Goal: Share content: Share content

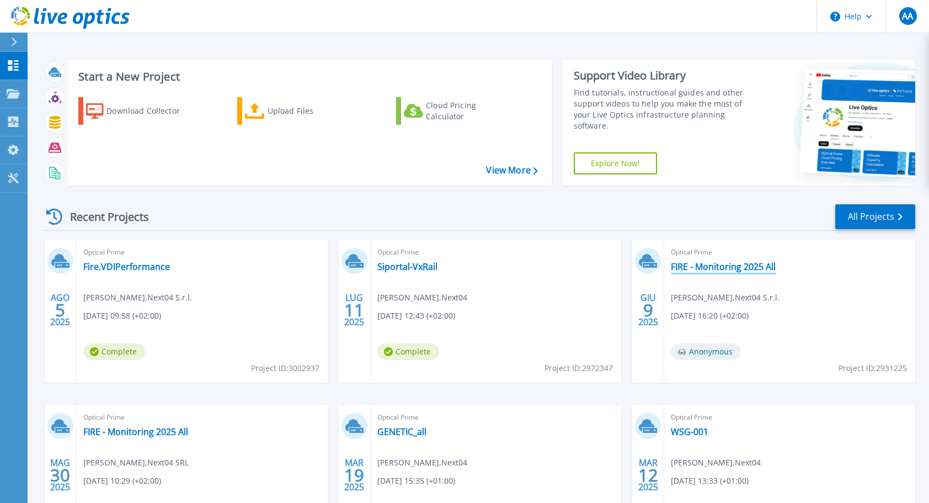
click at [725, 262] on link "FIRE - Monitoring 2025 All" at bounding box center [723, 266] width 105 height 11
click at [146, 429] on link "FIRE - Monitoring 2025 All" at bounding box center [135, 431] width 105 height 11
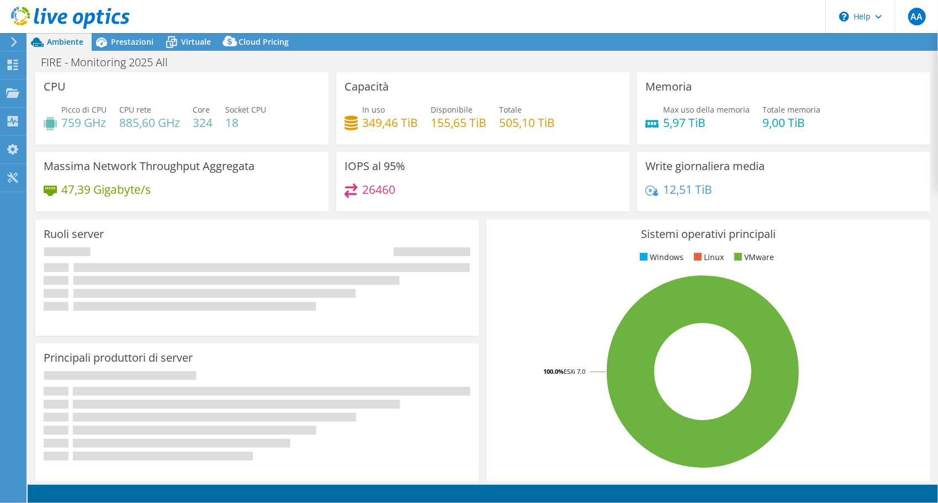
select select "EUFrankfurt"
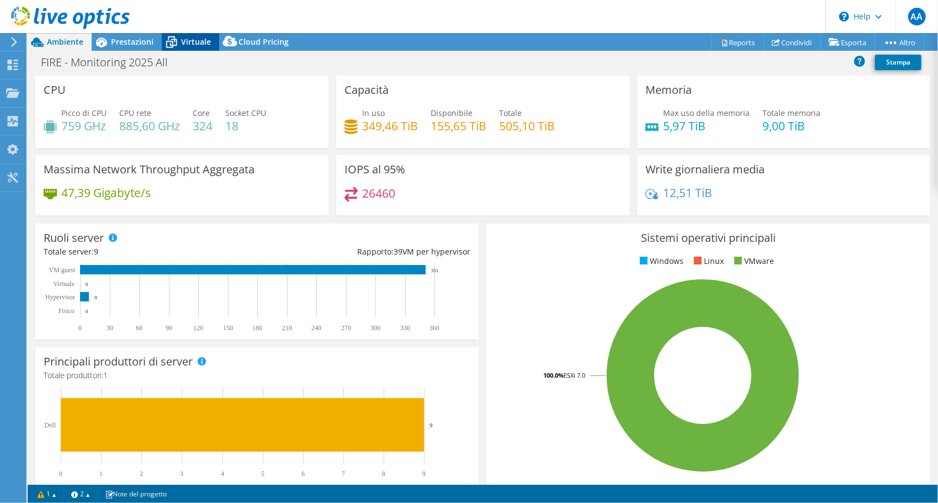
click at [174, 42] on icon at bounding box center [171, 42] width 19 height 19
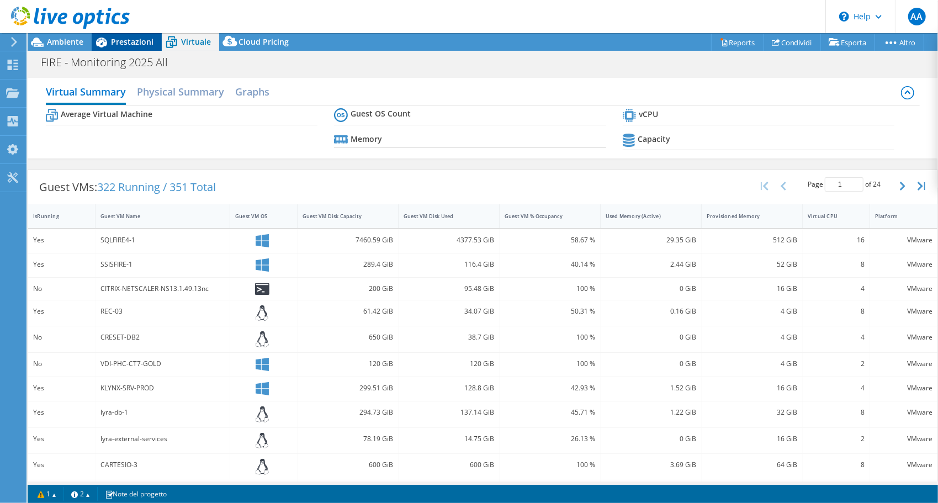
click at [123, 45] on span "Prestazioni" at bounding box center [132, 41] width 42 height 10
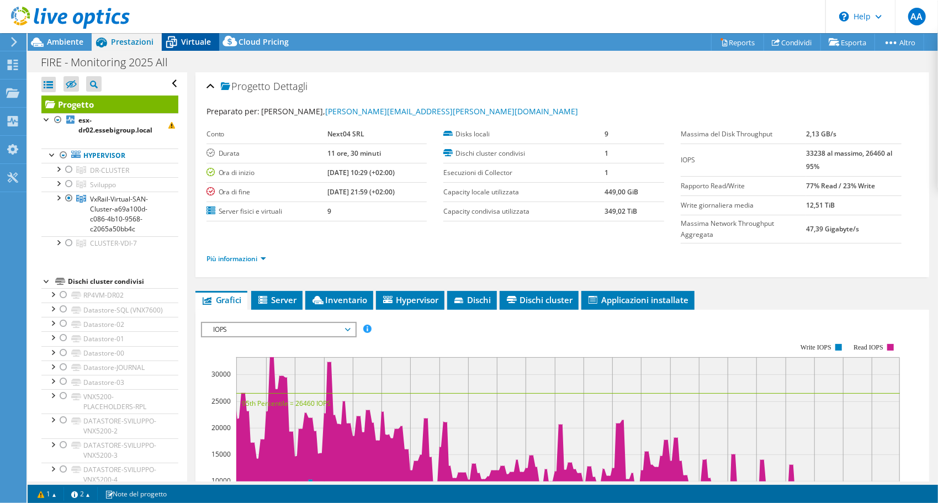
click at [196, 42] on span "Virtuale" at bounding box center [196, 41] width 30 height 10
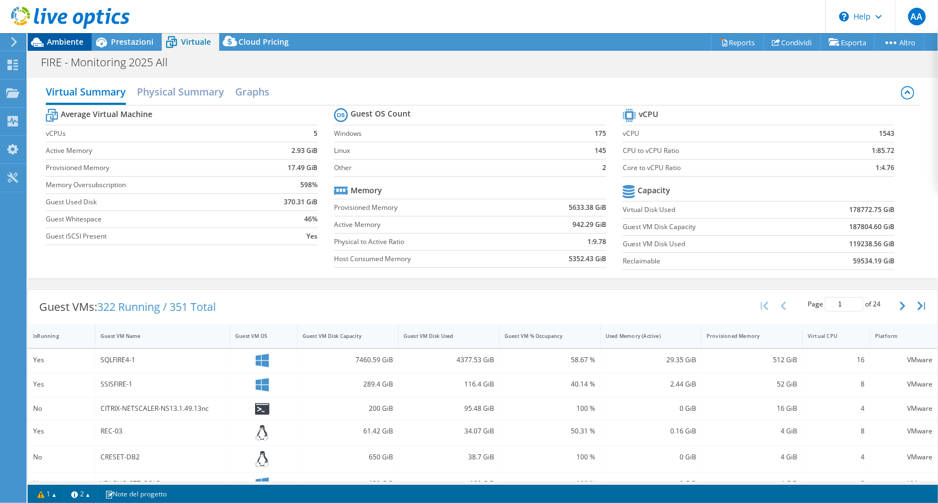
click at [68, 38] on span "Ambiente" at bounding box center [65, 41] width 36 height 10
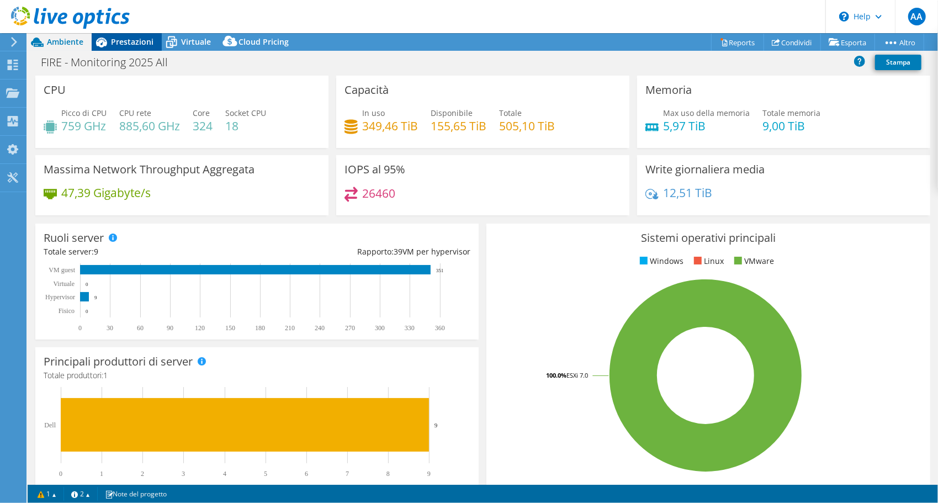
click at [104, 41] on icon at bounding box center [101, 42] width 19 height 19
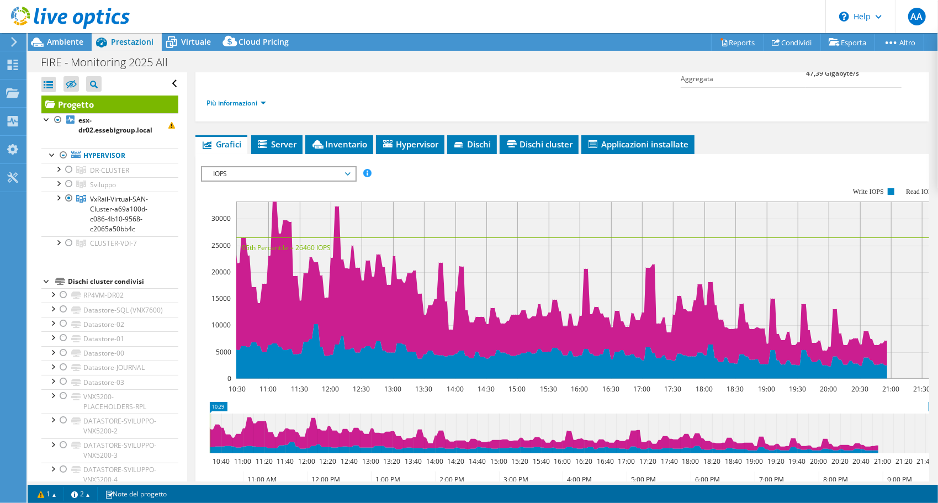
scroll to position [166, 0]
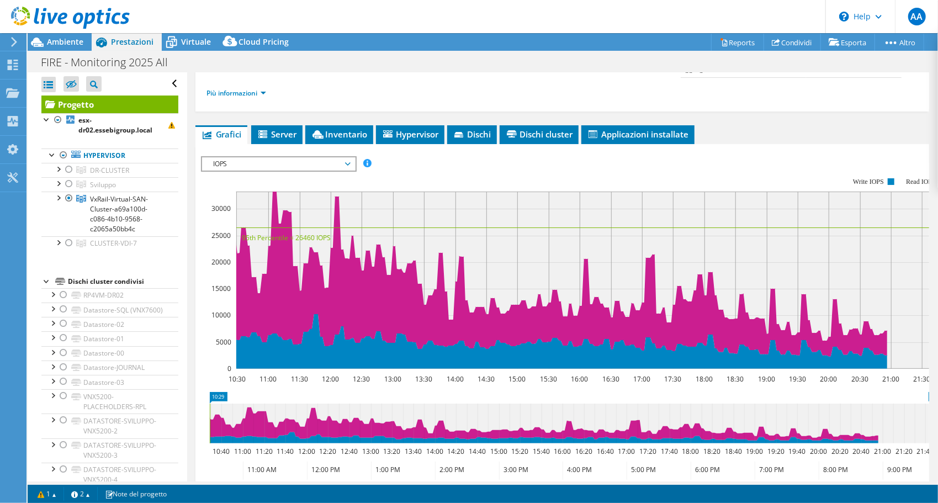
click at [339, 157] on span "IOPS" at bounding box center [279, 163] width 142 height 13
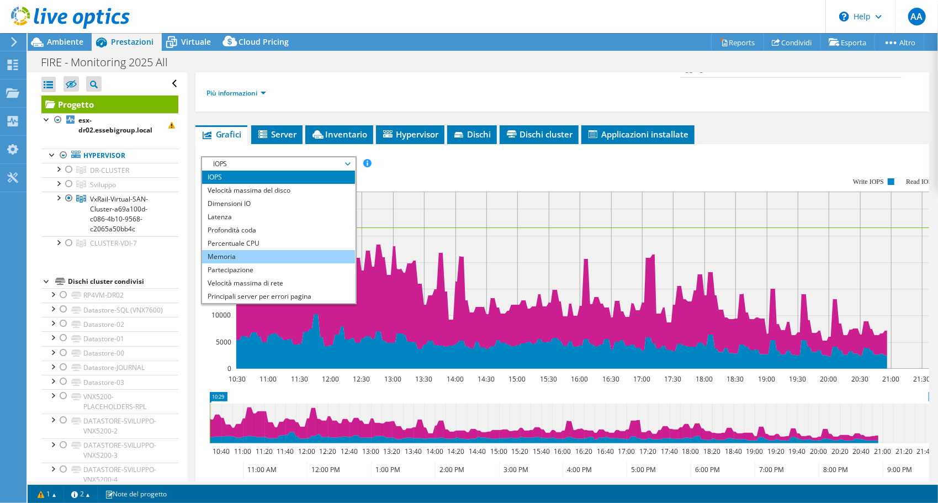
click at [242, 253] on li "Memoria" at bounding box center [278, 256] width 153 height 13
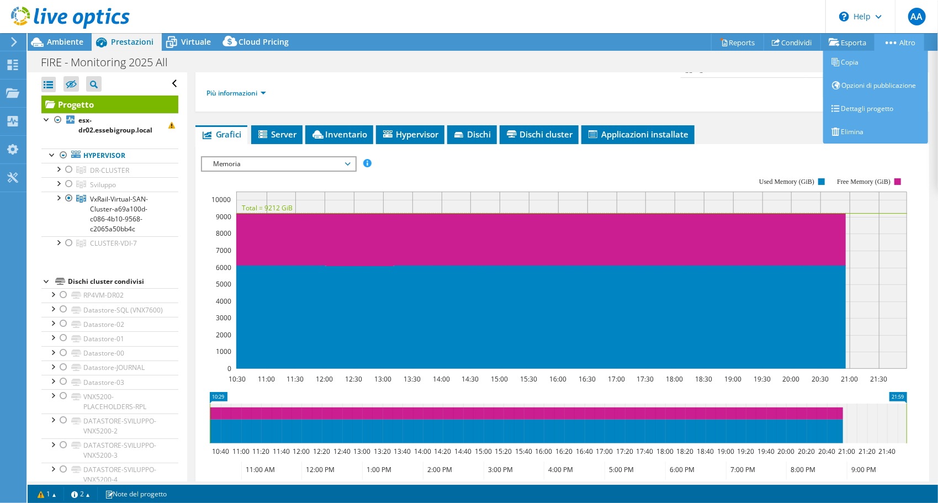
click at [892, 45] on link "Altro" at bounding box center [899, 42] width 50 height 17
click at [883, 111] on link "Dettagli progetto" at bounding box center [875, 108] width 105 height 23
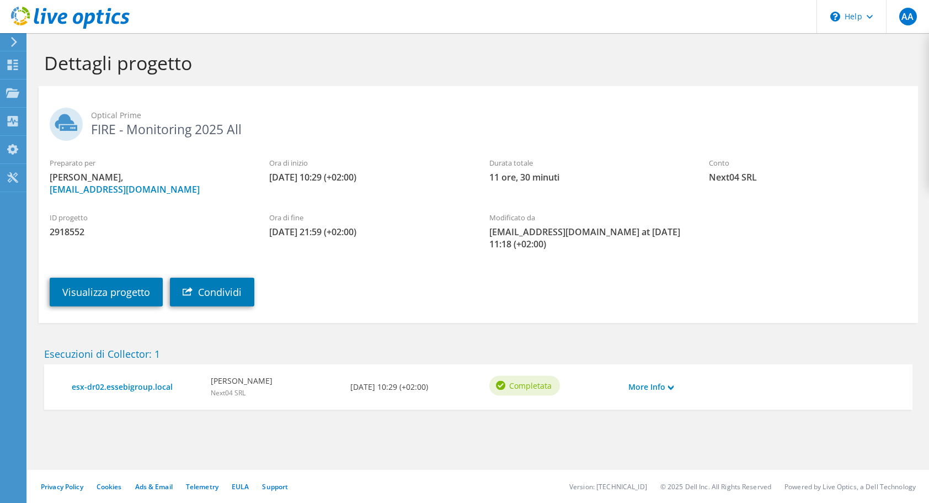
click at [62, 231] on span "2918552" at bounding box center [149, 232] width 198 height 12
copy span "2918552"
click at [223, 285] on link "Condividi" at bounding box center [212, 292] width 84 height 29
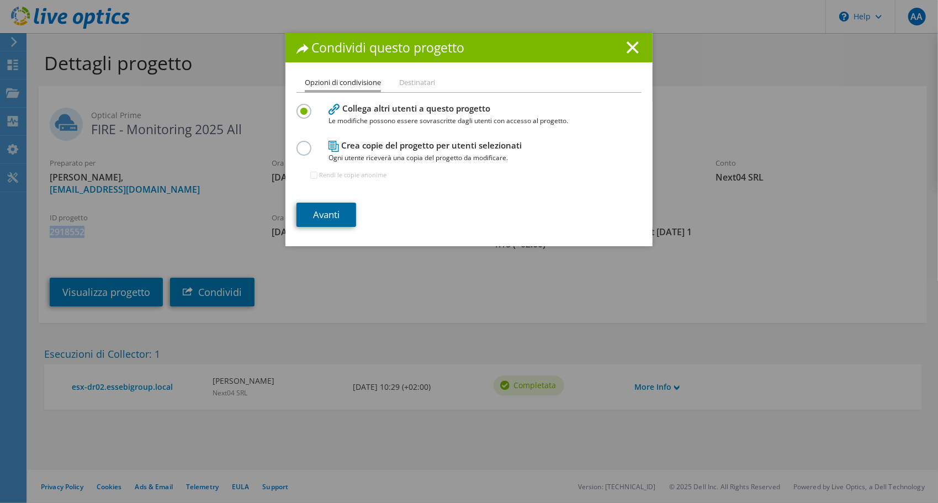
click at [336, 216] on link "Avanti" at bounding box center [326, 215] width 60 height 24
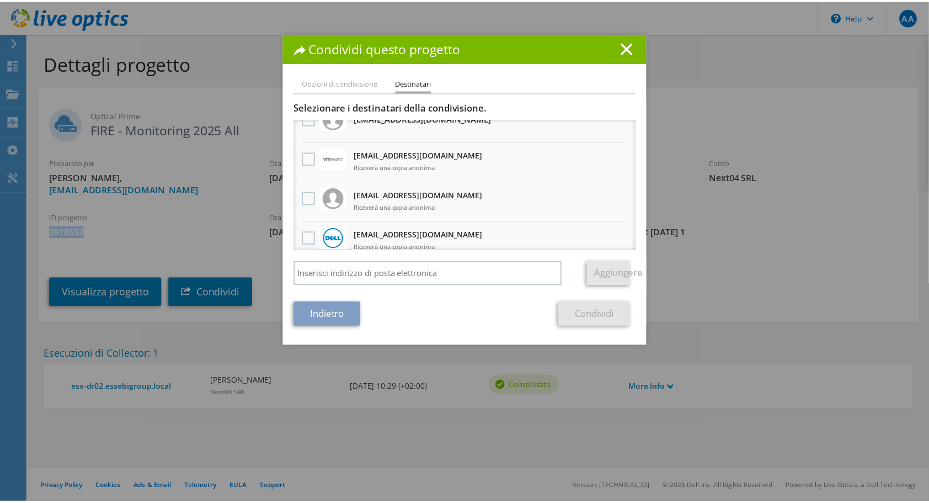
scroll to position [55, 0]
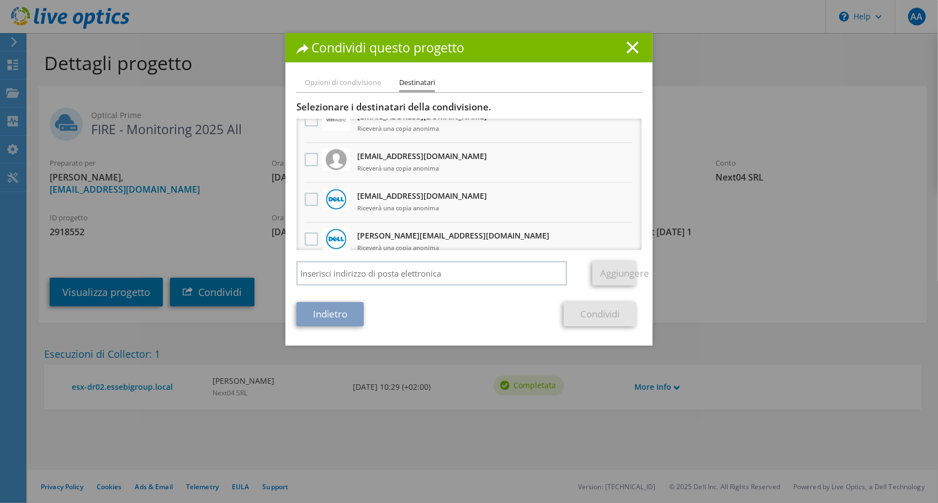
click at [306, 195] on label at bounding box center [313, 199] width 16 height 13
click at [0, 0] on input "checkbox" at bounding box center [0, 0] width 0 height 0
click at [580, 301] on section "Selezionare i destinatari della condivisione. Tutte le copie del progetto saran…" at bounding box center [468, 213] width 345 height 225
click at [577, 311] on link "Condividi" at bounding box center [599, 314] width 72 height 24
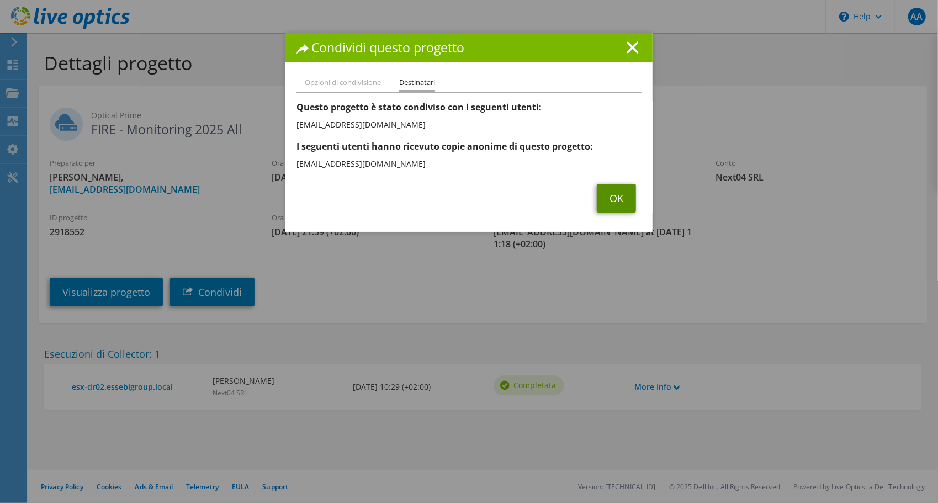
drag, startPoint x: 607, startPoint y: 200, endPoint x: 615, endPoint y: 199, distance: 8.9
click at [607, 200] on link "OK" at bounding box center [616, 198] width 39 height 29
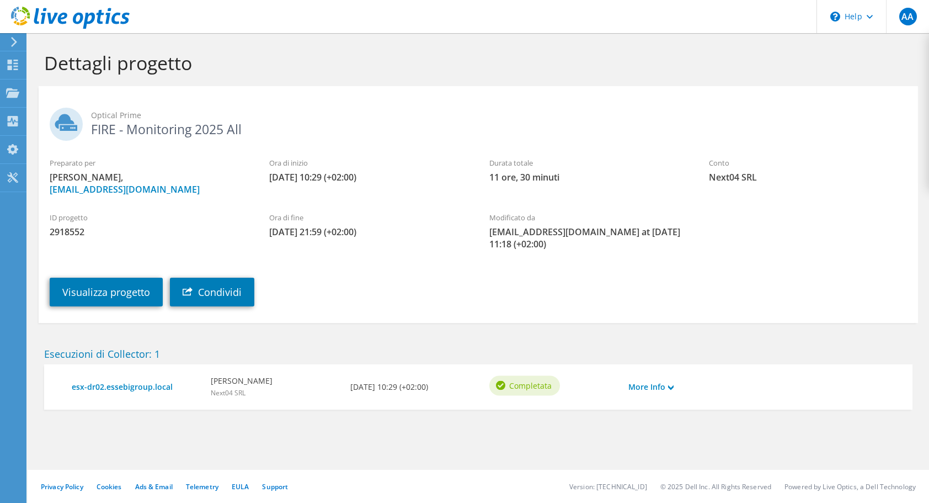
click at [784, 251] on div "ID progetto 2918552 Ora di fine 05/30/2025, 21:59 (+02:00) Modificato da angelo…" at bounding box center [479, 228] width 880 height 55
click at [14, 43] on use at bounding box center [14, 42] width 6 height 10
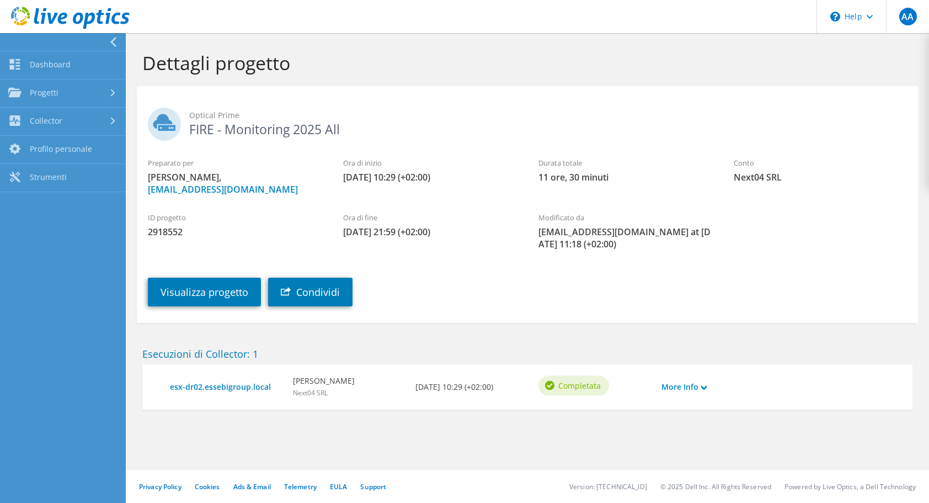
click at [306, 116] on span "Optical Prime" at bounding box center [548, 115] width 718 height 12
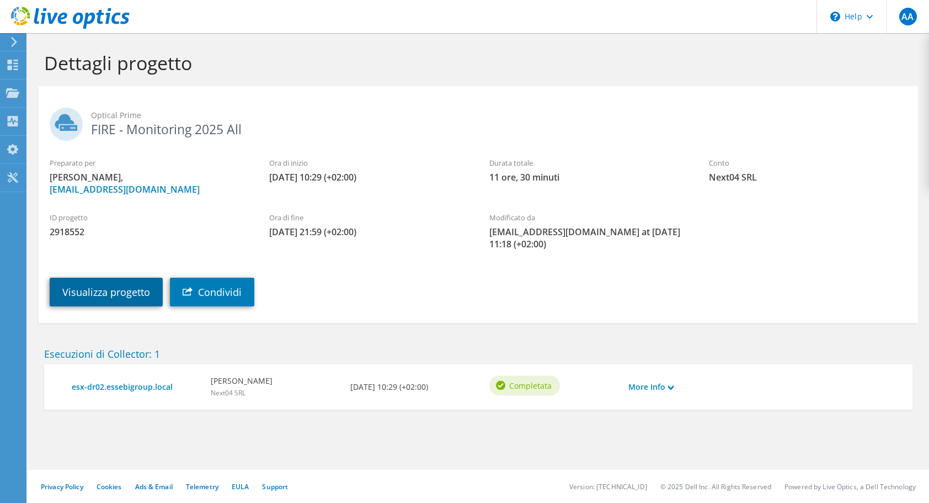
click at [101, 284] on link "Visualizza progetto" at bounding box center [106, 292] width 113 height 29
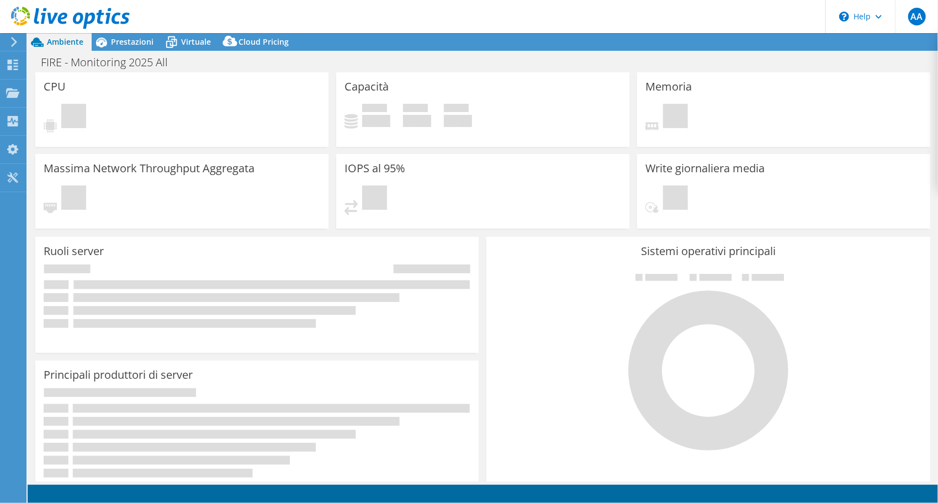
select select "EUFrankfurt"
select select "USD"
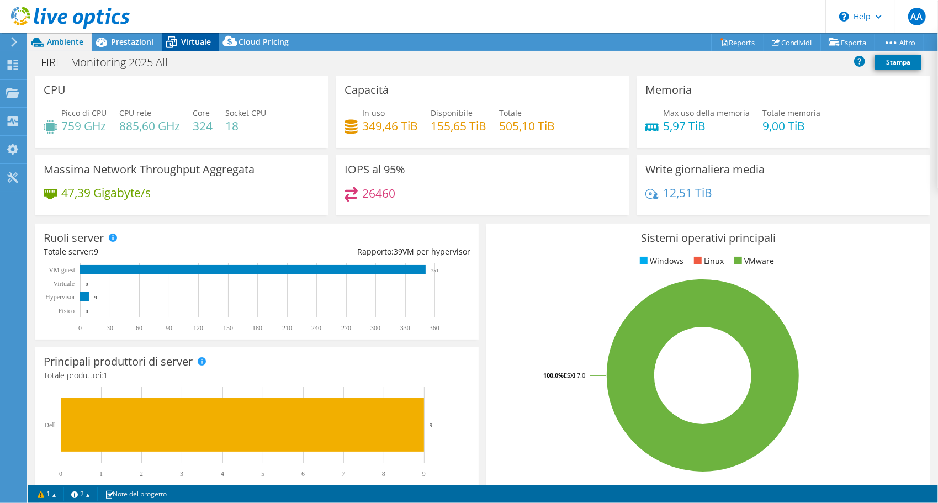
click at [178, 44] on icon at bounding box center [171, 42] width 19 height 19
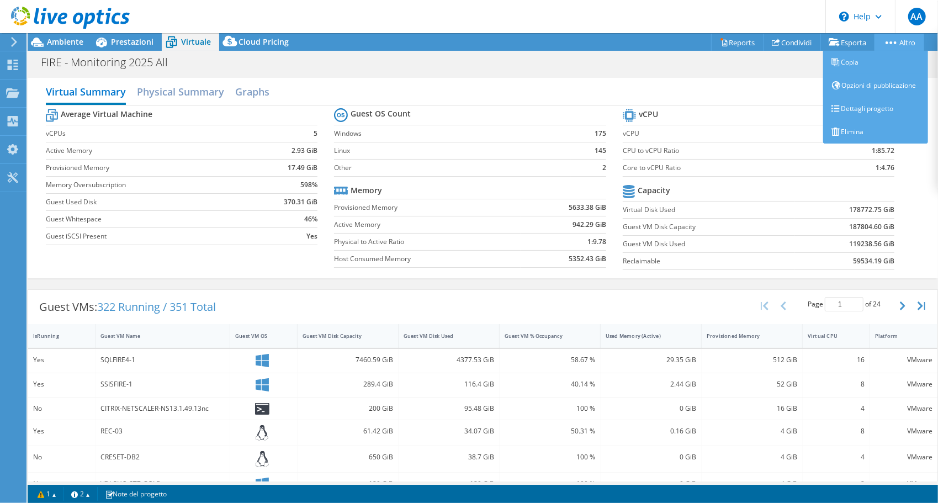
click at [891, 39] on link "Altro" at bounding box center [899, 42] width 50 height 17
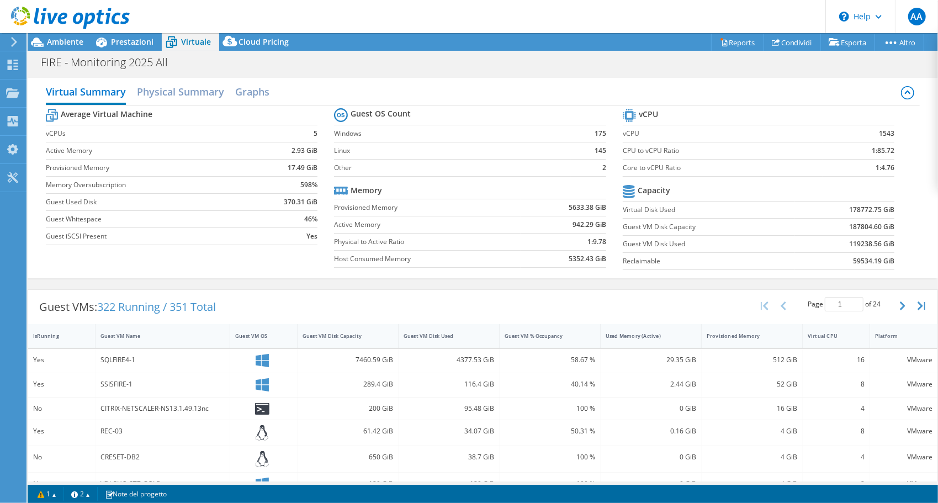
click at [775, 32] on header "AA Utente finale Angelo Aglieco angelo.aglieco@next04.it Next04 My Profile Log …" at bounding box center [469, 16] width 938 height 33
click at [775, 44] on link "Condividi" at bounding box center [791, 42] width 57 height 17
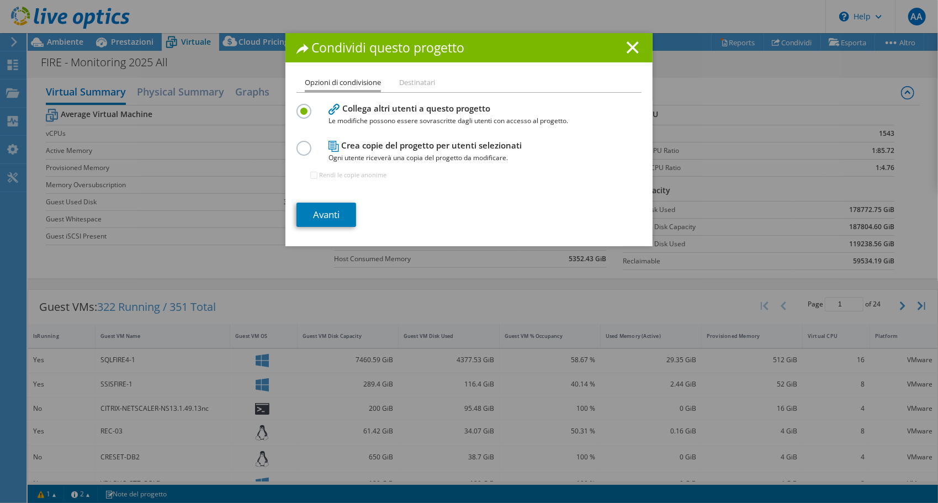
click at [302, 143] on label at bounding box center [305, 142] width 19 height 3
click at [0, 0] on input "radio" at bounding box center [0, 0] width 0 height 0
click at [338, 217] on link "Avanti" at bounding box center [326, 215] width 60 height 24
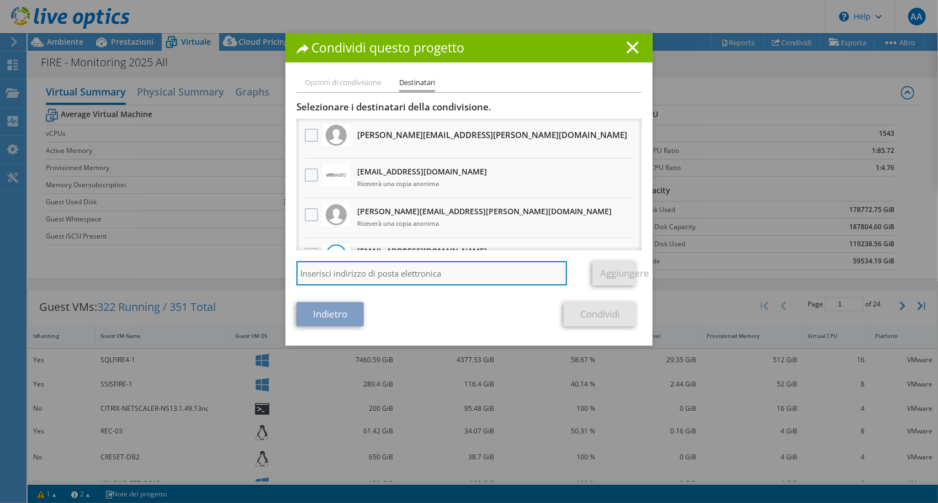
click at [345, 279] on input "search" at bounding box center [431, 273] width 270 height 24
paste input "vxrail_papi_client@liveoptics.com"
type input "vxrail_papi_client@liveoptics.com"
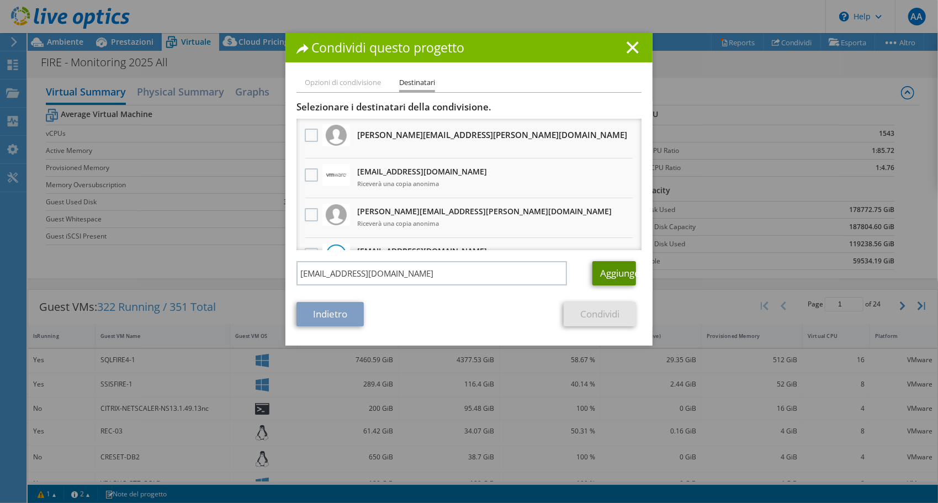
click at [597, 279] on link "Aggiungere" at bounding box center [614, 273] width 44 height 24
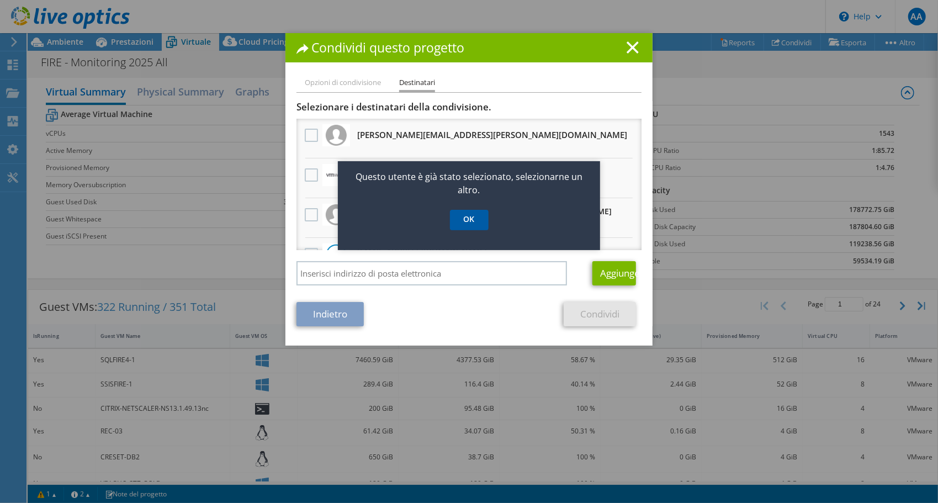
click at [464, 217] on link "OK" at bounding box center [469, 220] width 39 height 20
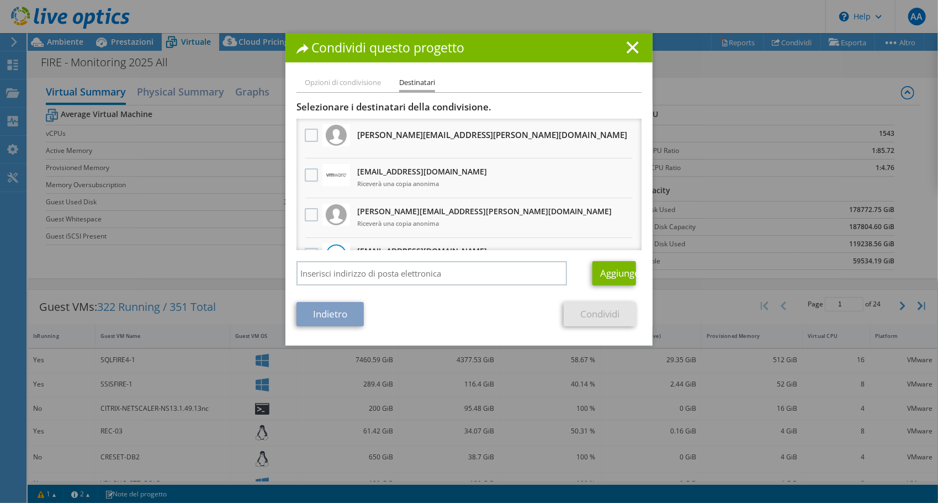
scroll to position [110, 0]
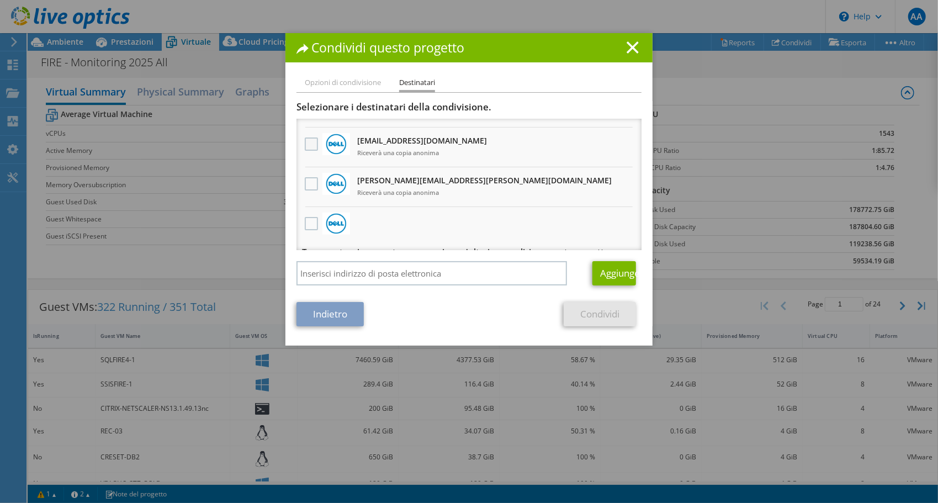
click at [306, 145] on label at bounding box center [313, 143] width 16 height 13
click at [0, 0] on input "checkbox" at bounding box center [0, 0] width 0 height 0
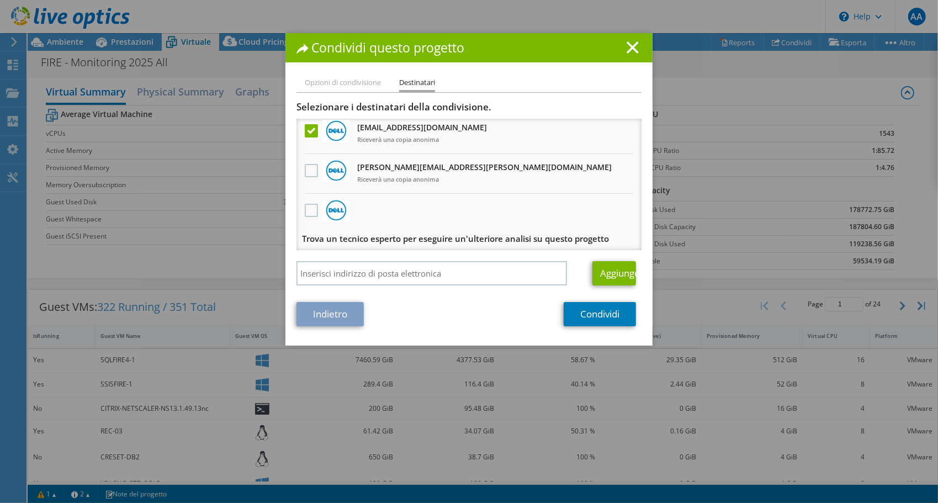
scroll to position [126, 0]
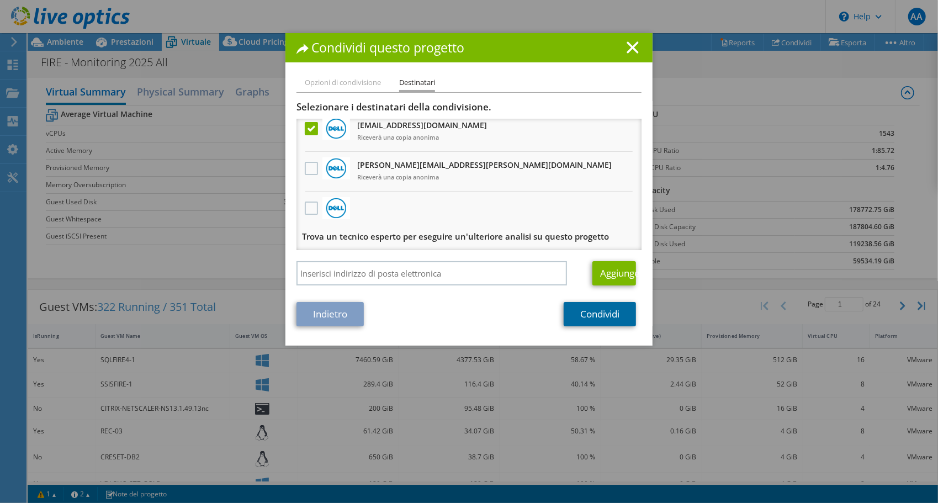
click at [586, 318] on link "Condividi" at bounding box center [599, 314] width 72 height 24
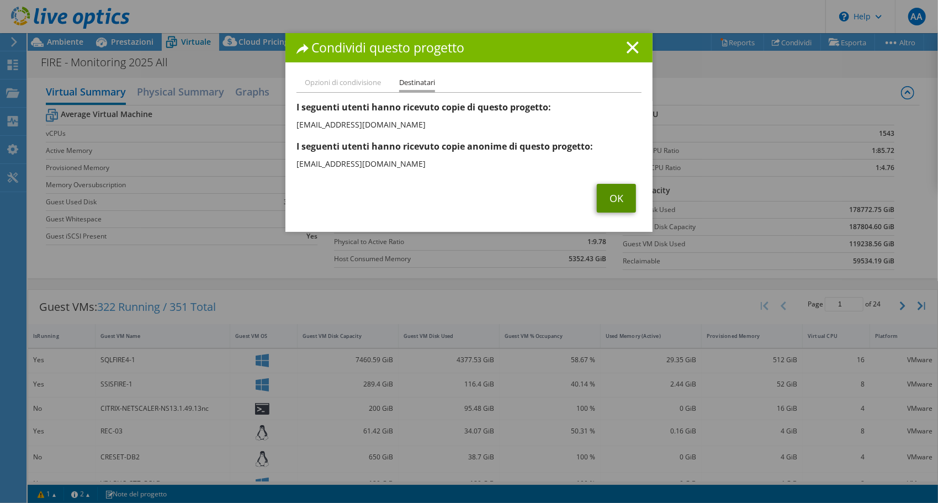
click at [615, 203] on link "OK" at bounding box center [616, 198] width 39 height 29
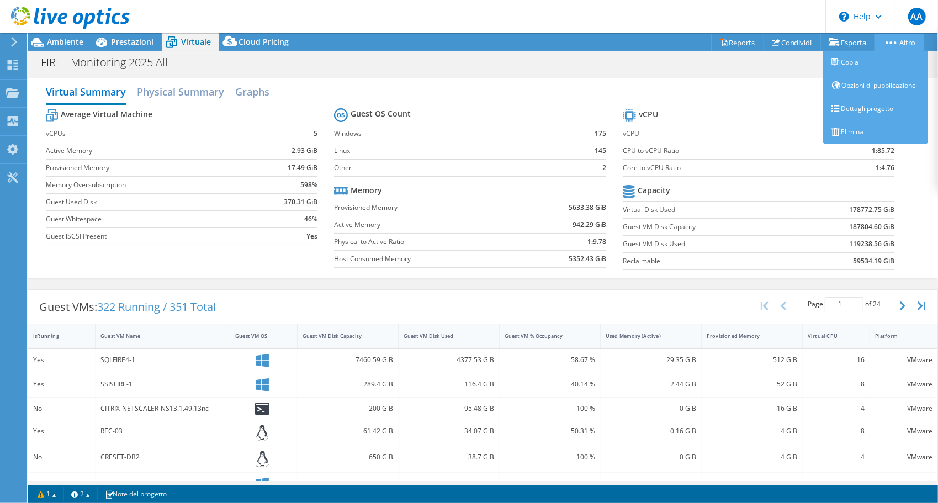
click at [896, 40] on link "Altro" at bounding box center [899, 42] width 50 height 17
click at [864, 107] on link "Dettagli progetto" at bounding box center [875, 108] width 105 height 23
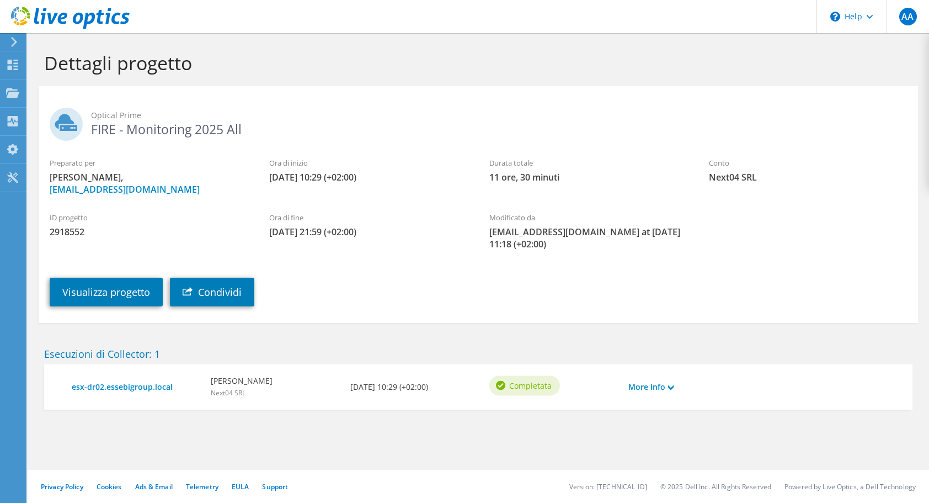
click at [62, 232] on span "2918552" at bounding box center [149, 232] width 198 height 12
drag, startPoint x: 62, startPoint y: 232, endPoint x: 55, endPoint y: 232, distance: 6.6
click at [55, 232] on span "2918552" at bounding box center [149, 232] width 198 height 12
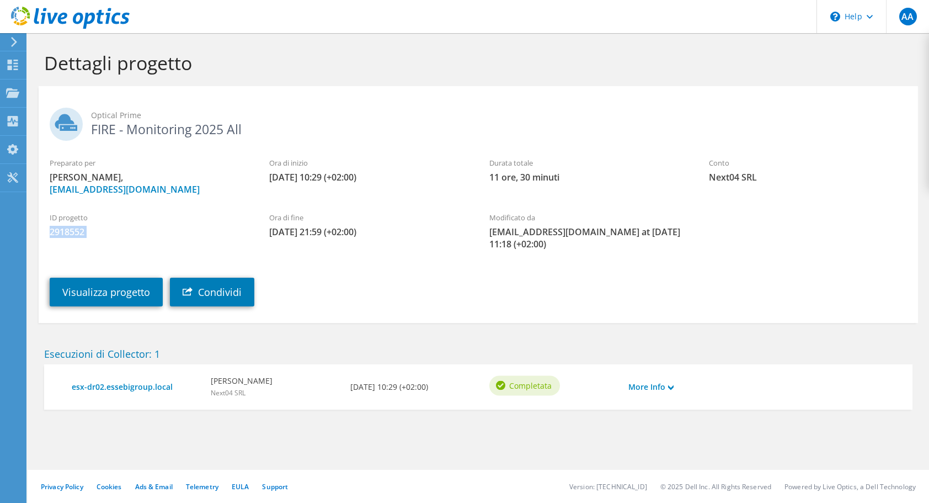
click at [55, 232] on span "2918552" at bounding box center [149, 232] width 198 height 12
copy div "2918552"
click at [467, 182] on div "Ora di inizio 05/30/2025, 10:29 (+02:00)" at bounding box center [368, 170] width 220 height 37
click at [479, 190] on div "Preparato per Lino Zammataro, lino.zammataro@next04.it Ora di inizio 05/30/2025…" at bounding box center [479, 176] width 880 height 49
click at [61, 17] on icon at bounding box center [70, 18] width 119 height 23
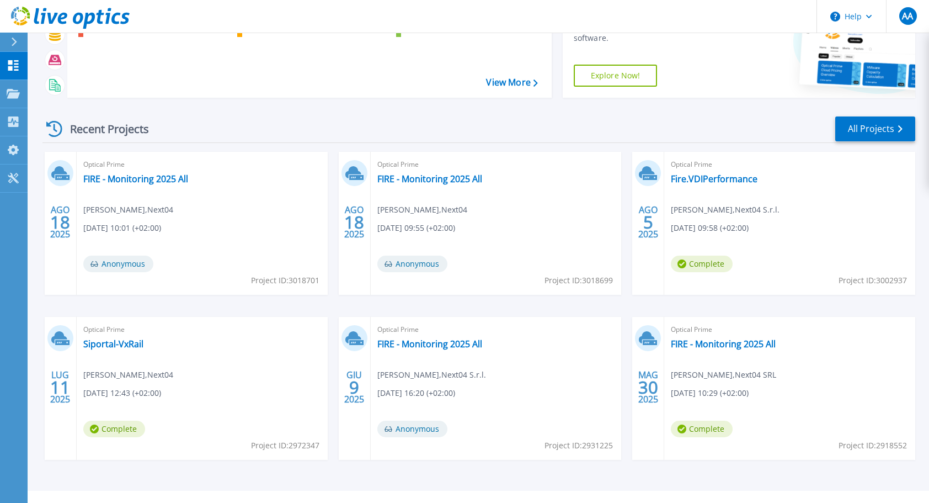
scroll to position [108, 0]
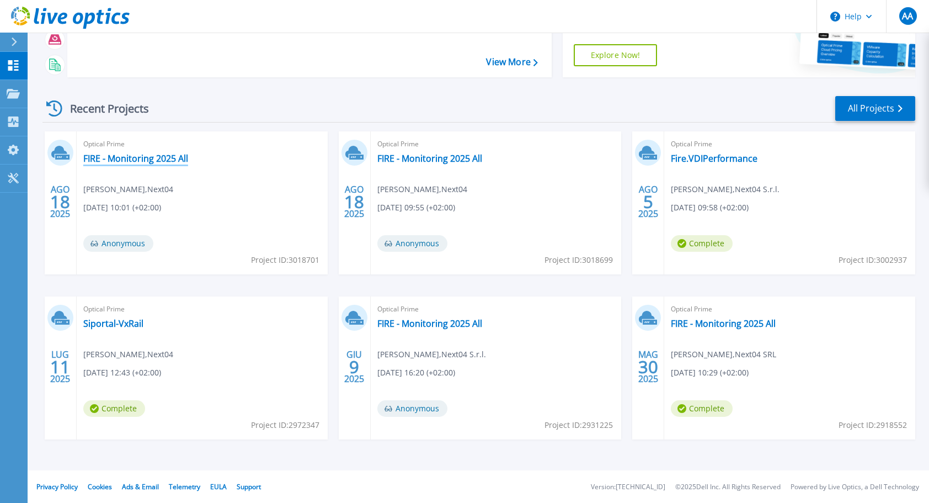
click at [141, 158] on link "FIRE - Monitoring 2025 All" at bounding box center [135, 158] width 105 height 11
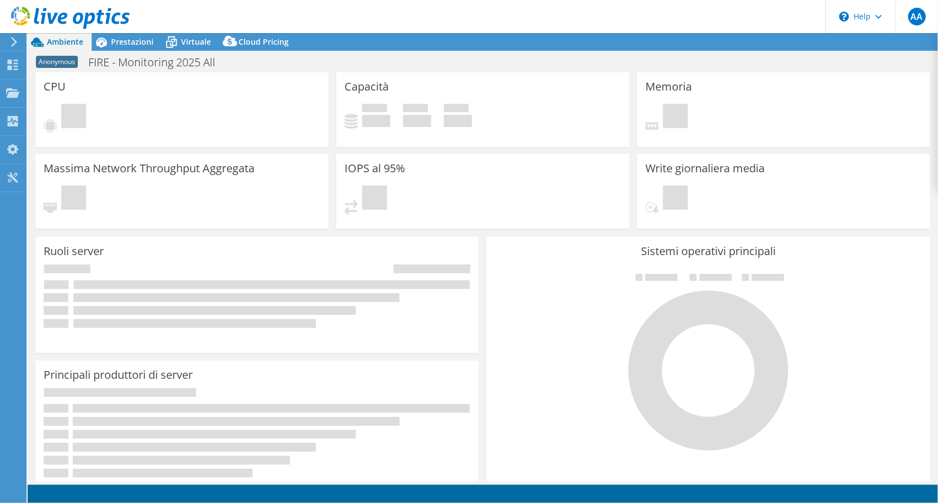
select select "USD"
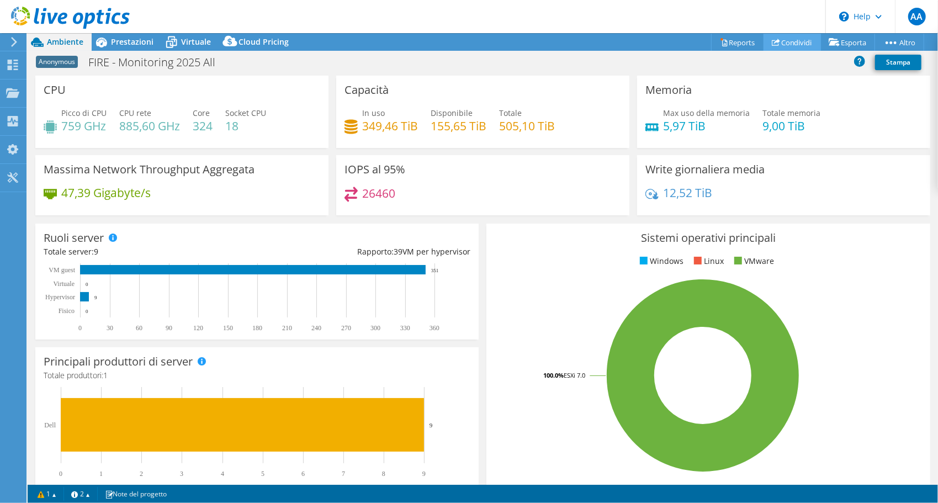
click at [807, 41] on link "Condividi" at bounding box center [791, 42] width 57 height 17
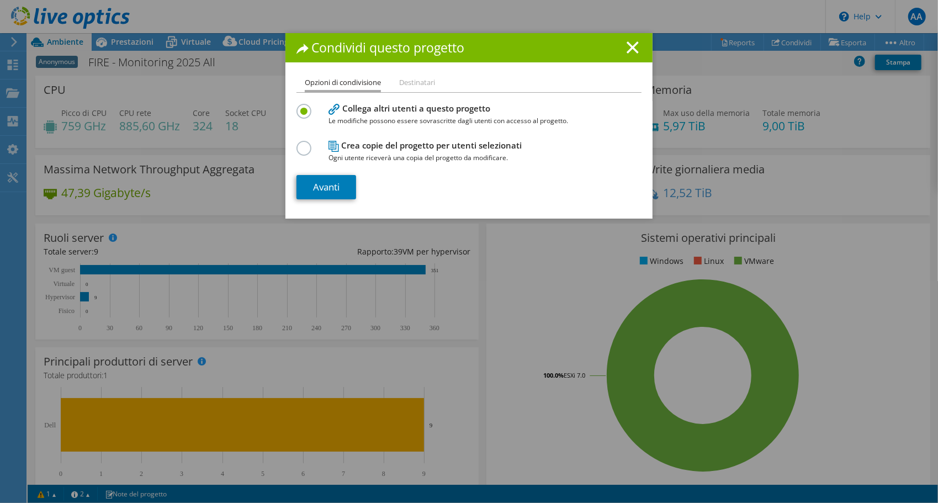
click at [298, 143] on label at bounding box center [305, 142] width 19 height 3
click at [0, 0] on input "radio" at bounding box center [0, 0] width 0 height 0
click at [343, 181] on link "Avanti" at bounding box center [326, 187] width 60 height 24
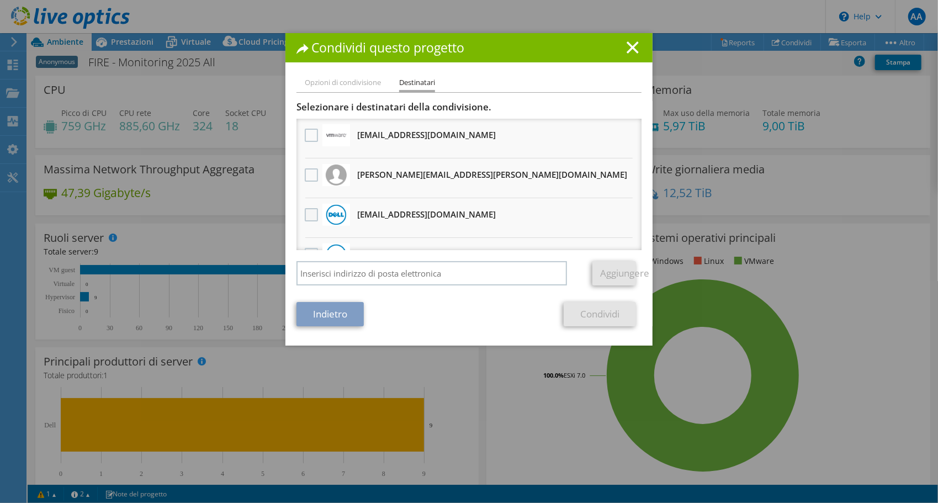
click at [308, 216] on label at bounding box center [313, 214] width 16 height 13
click at [0, 0] on input "checkbox" at bounding box center [0, 0] width 0 height 0
click at [592, 313] on link "Condividi" at bounding box center [599, 314] width 72 height 24
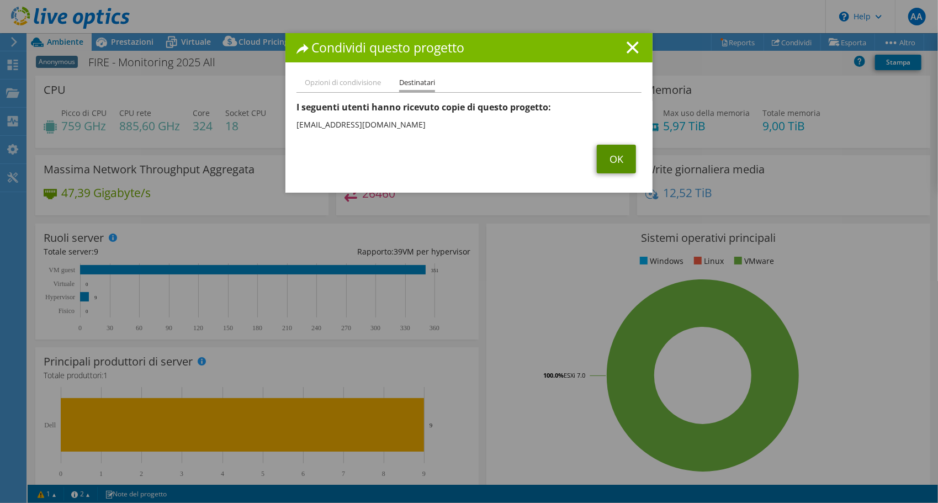
click at [615, 153] on link "OK" at bounding box center [616, 159] width 39 height 29
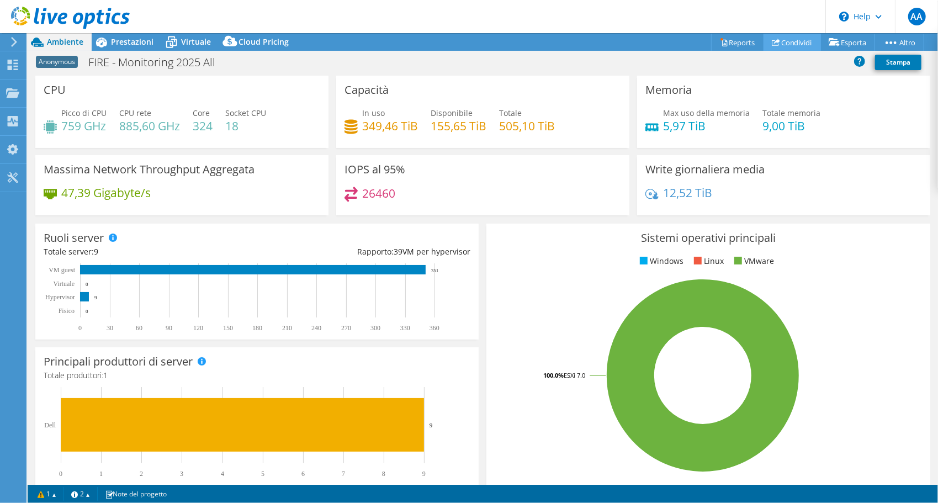
click at [799, 39] on link "Condividi" at bounding box center [791, 42] width 57 height 17
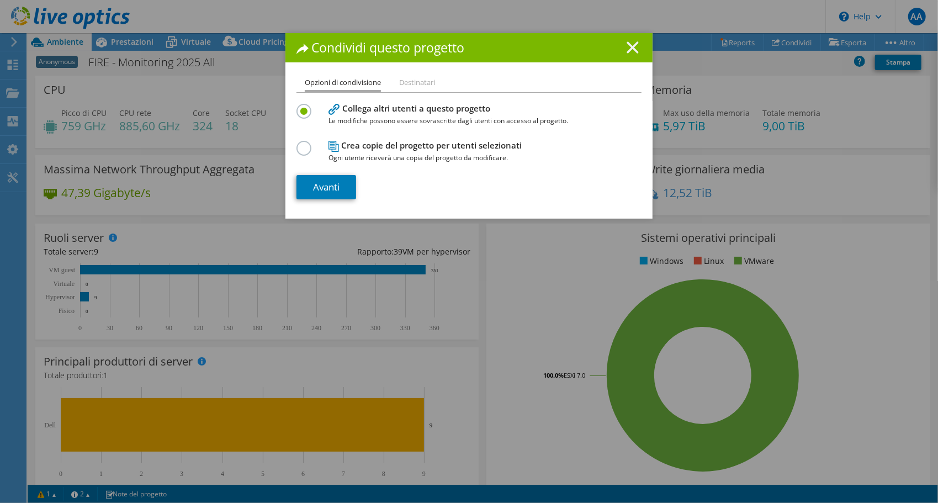
click at [627, 49] on line at bounding box center [632, 47] width 11 height 11
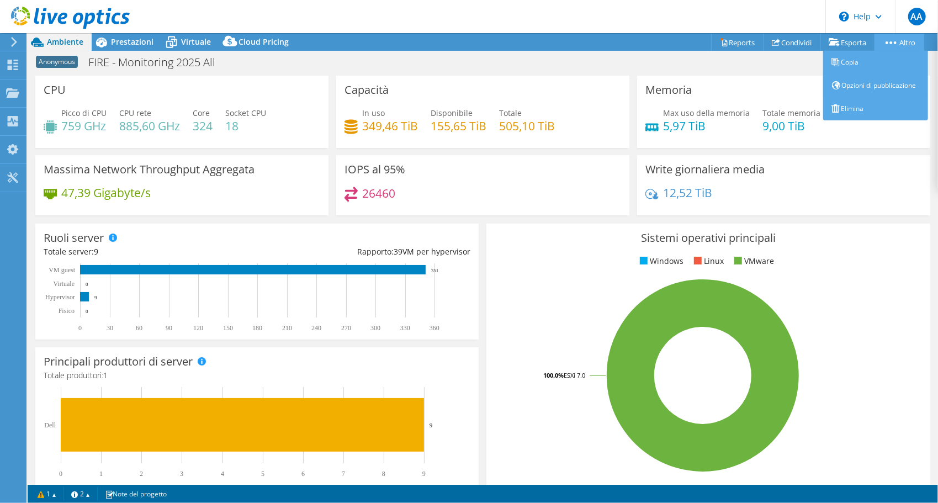
click at [899, 47] on link "Altro" at bounding box center [899, 42] width 50 height 17
click at [864, 78] on link "Opzioni di pubblicazione" at bounding box center [875, 85] width 105 height 23
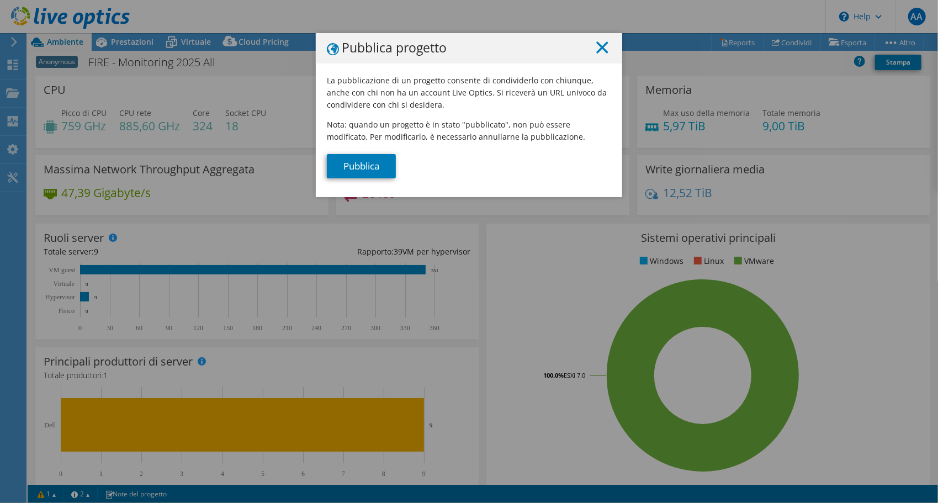
click at [599, 44] on icon at bounding box center [602, 47] width 12 height 12
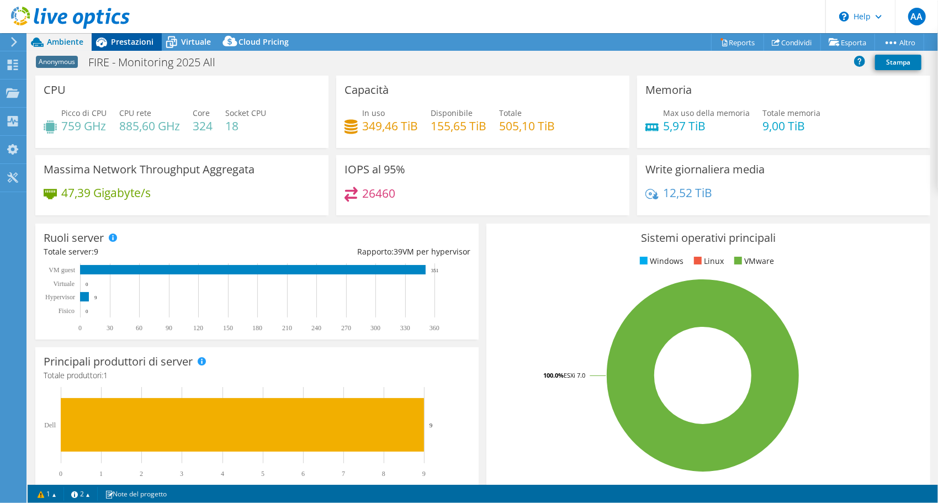
click at [124, 41] on span "Prestazioni" at bounding box center [132, 41] width 42 height 10
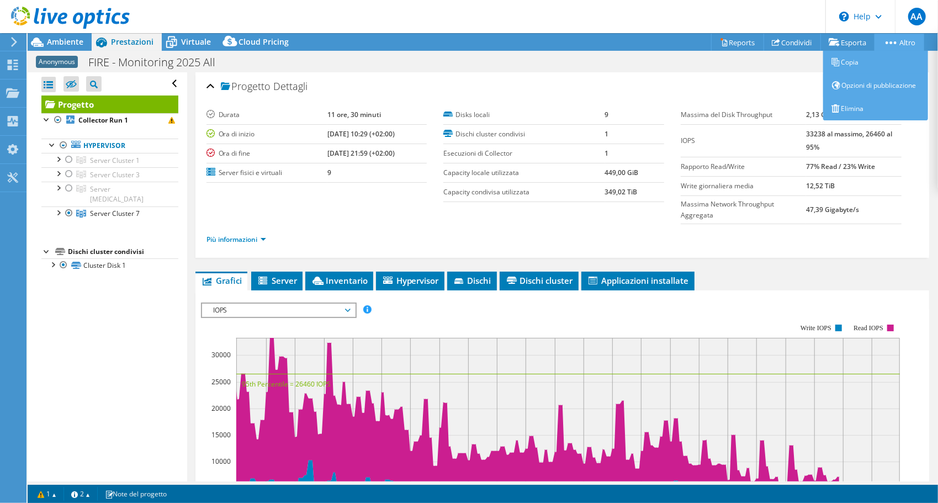
click at [891, 43] on icon at bounding box center [890, 42] width 11 height 3
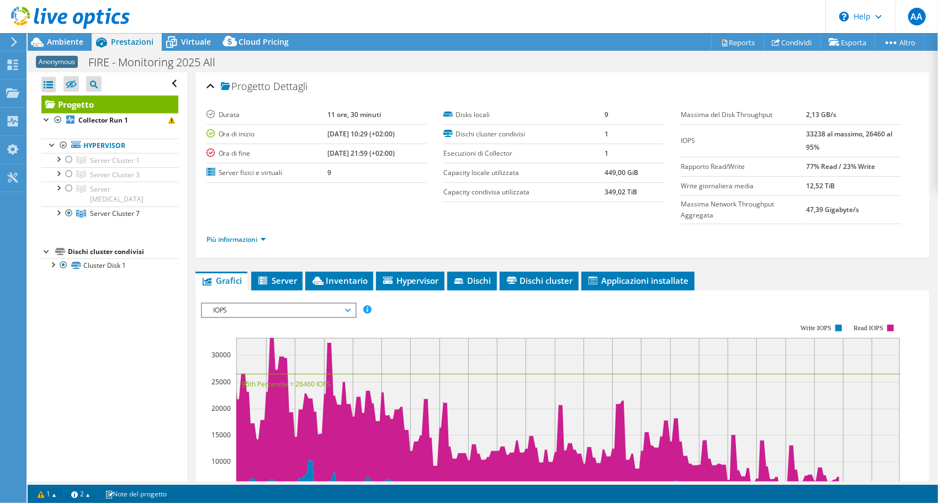
click at [50, 14] on use at bounding box center [70, 18] width 119 height 22
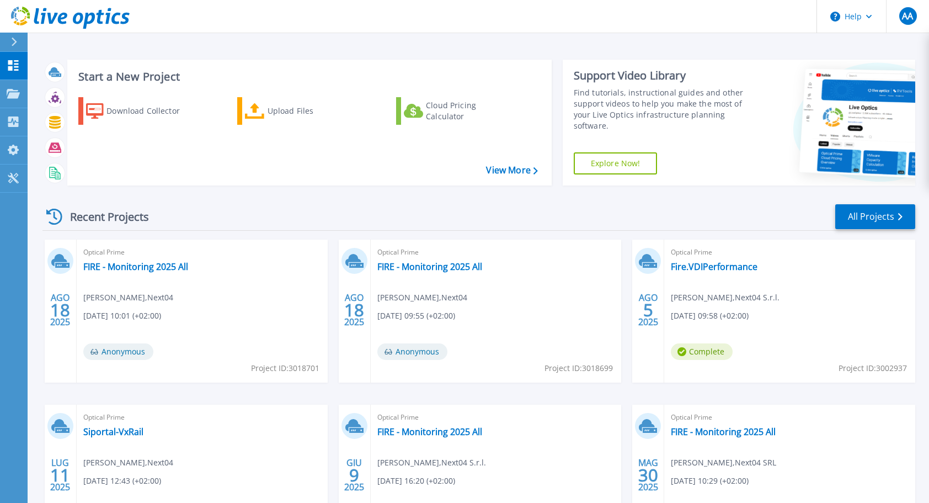
click at [303, 370] on span "Project ID: 3018701" at bounding box center [285, 368] width 68 height 12
copy span "3018701"
click at [134, 264] on link "FIRE - Monitoring 2025 All" at bounding box center [135, 266] width 105 height 11
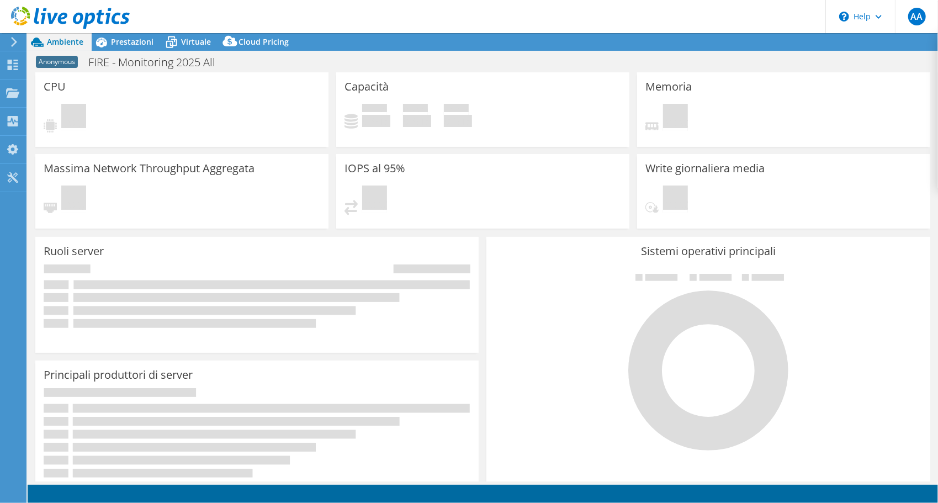
select select "USD"
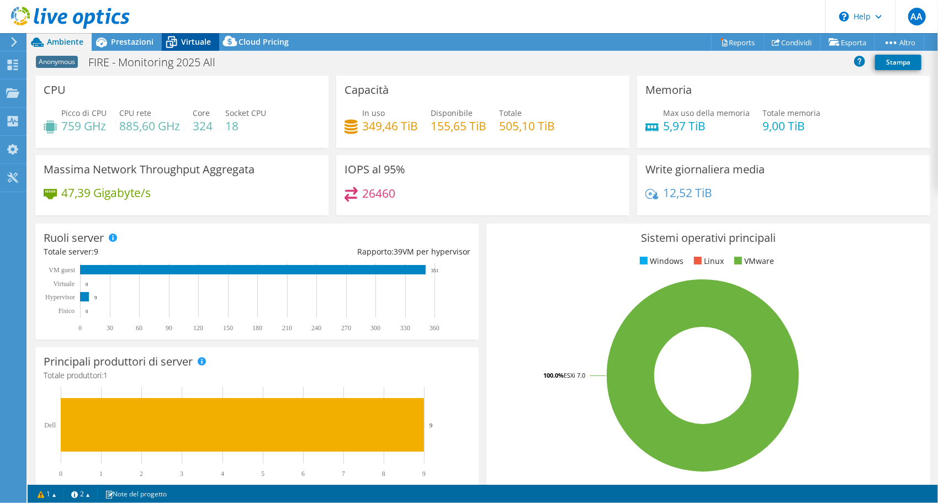
click at [194, 41] on span "Virtuale" at bounding box center [196, 41] width 30 height 10
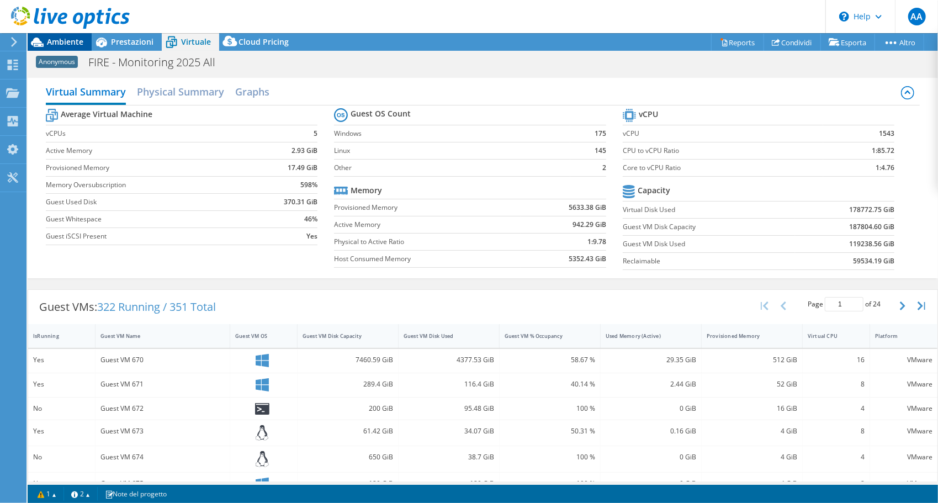
click at [46, 41] on icon at bounding box center [37, 42] width 19 height 19
